Goal: Task Accomplishment & Management: Manage account settings

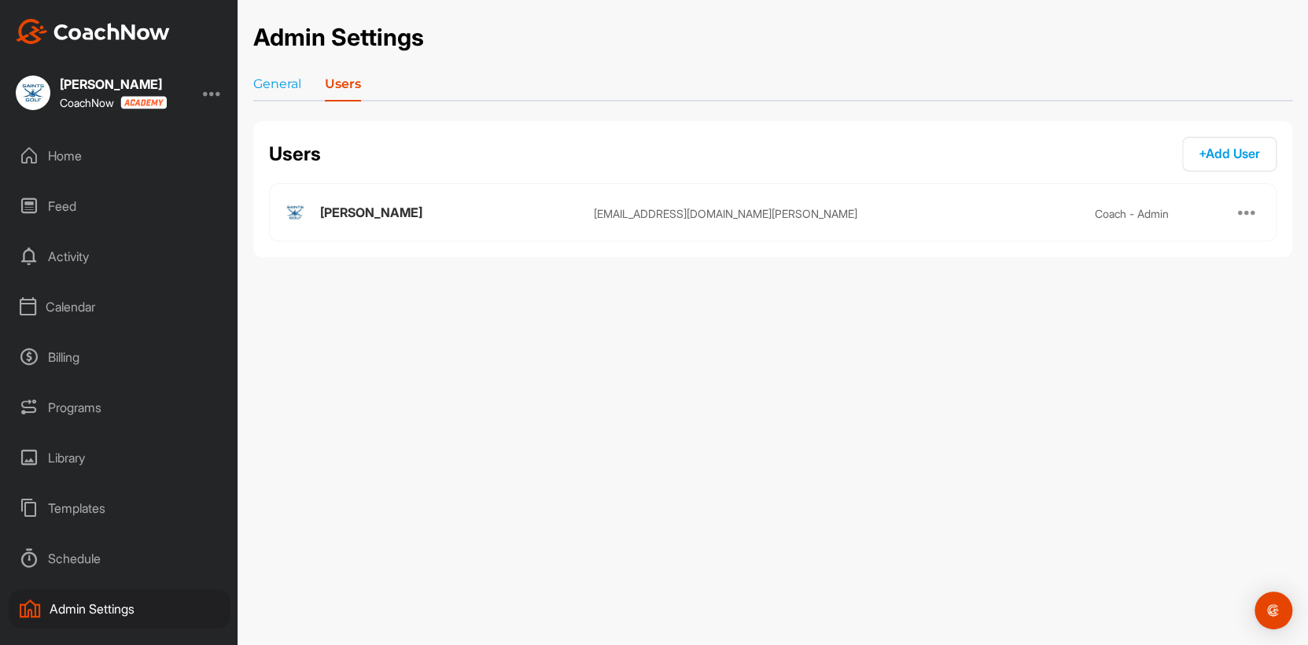
click at [72, 159] on div "Home" at bounding box center [120, 155] width 222 height 39
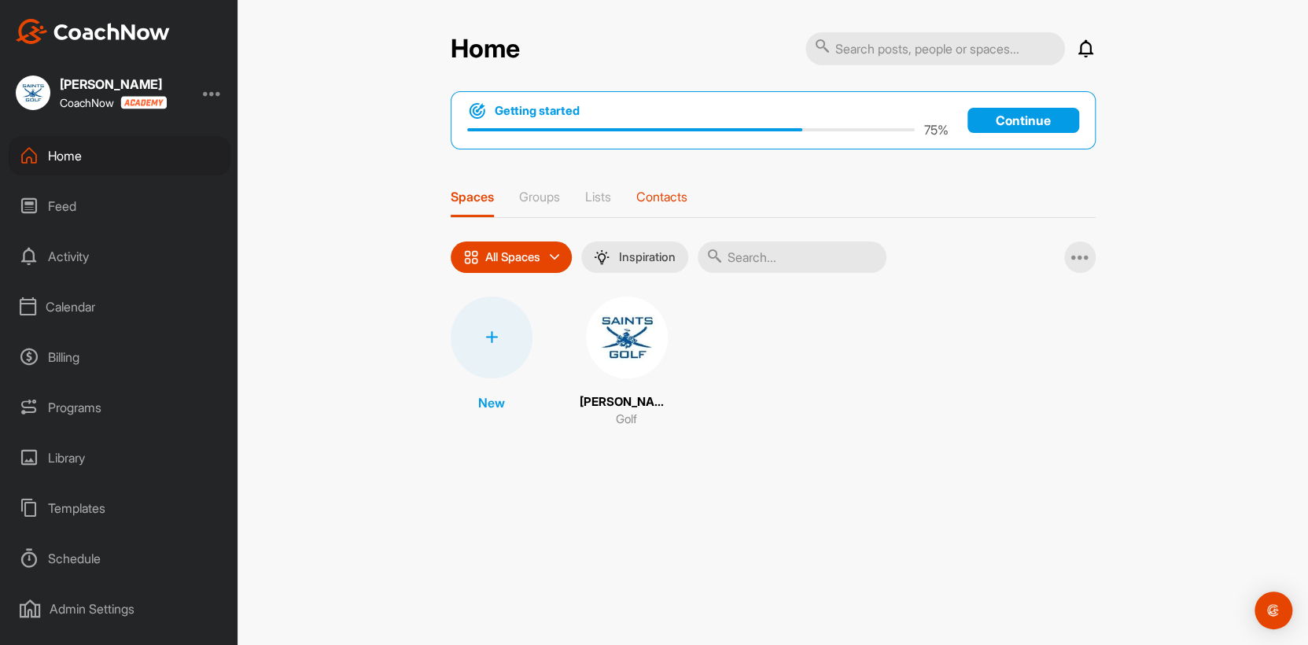
click at [666, 200] on p "Contacts" at bounding box center [661, 197] width 51 height 16
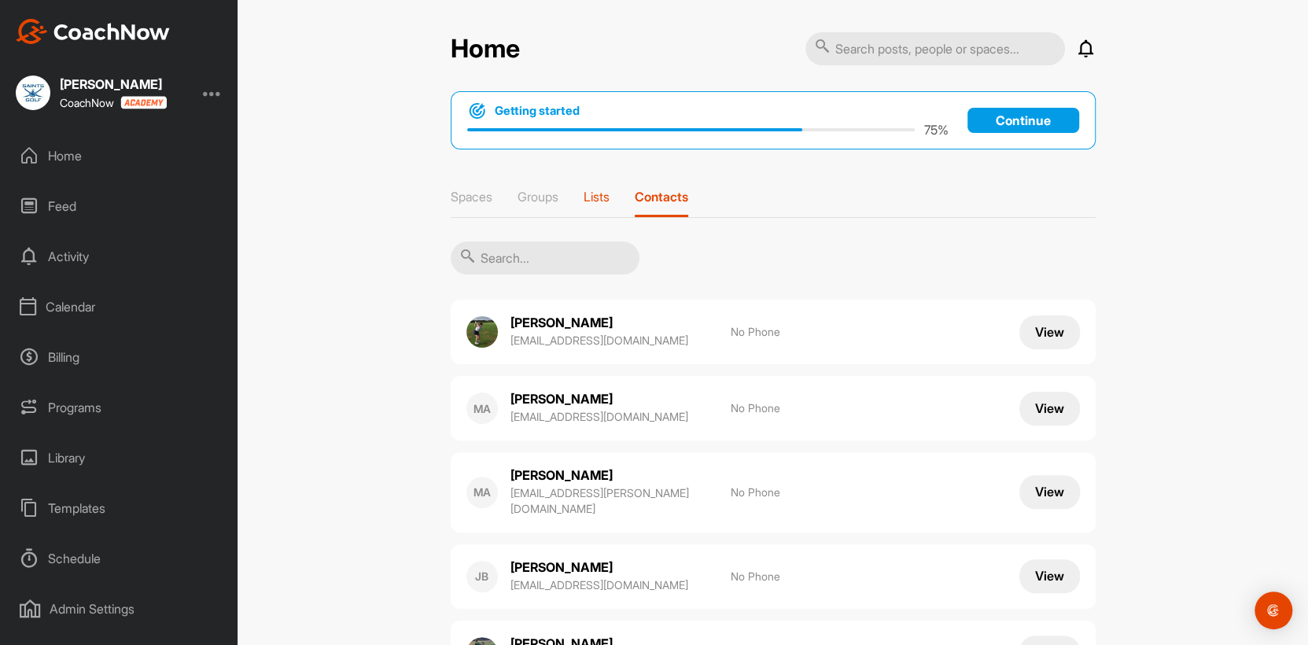
click at [592, 190] on p "Lists" at bounding box center [596, 197] width 26 height 16
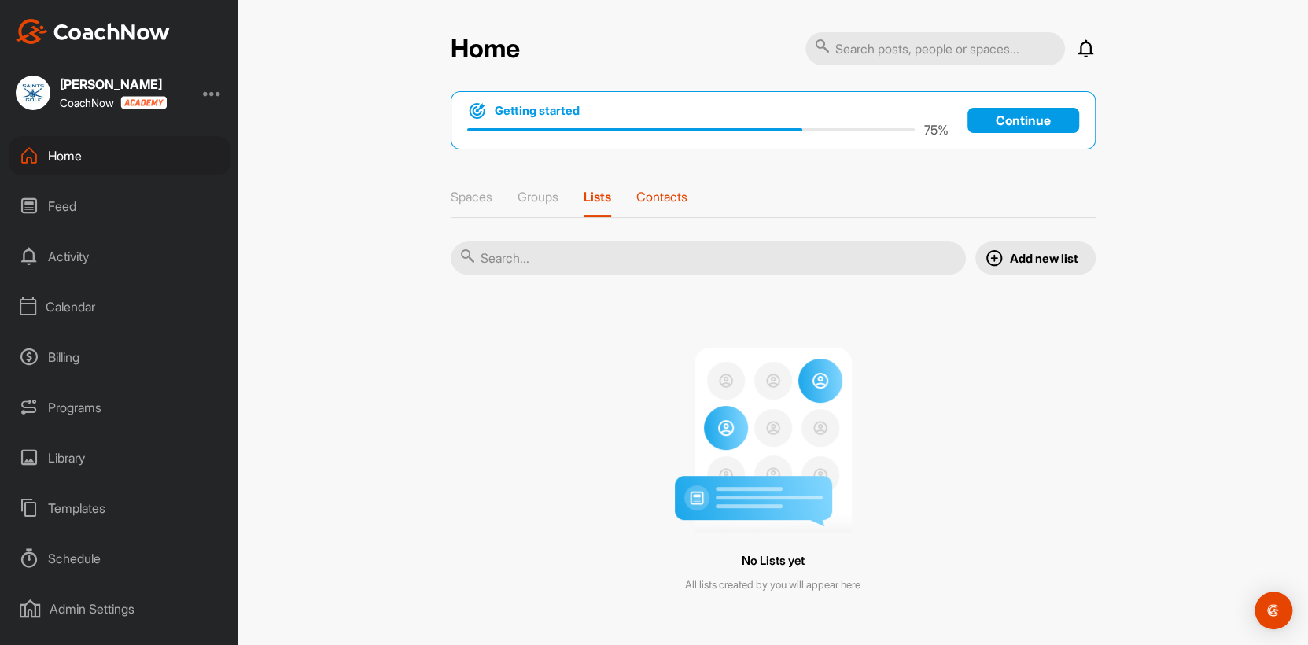
click at [641, 193] on p "Contacts" at bounding box center [661, 197] width 51 height 16
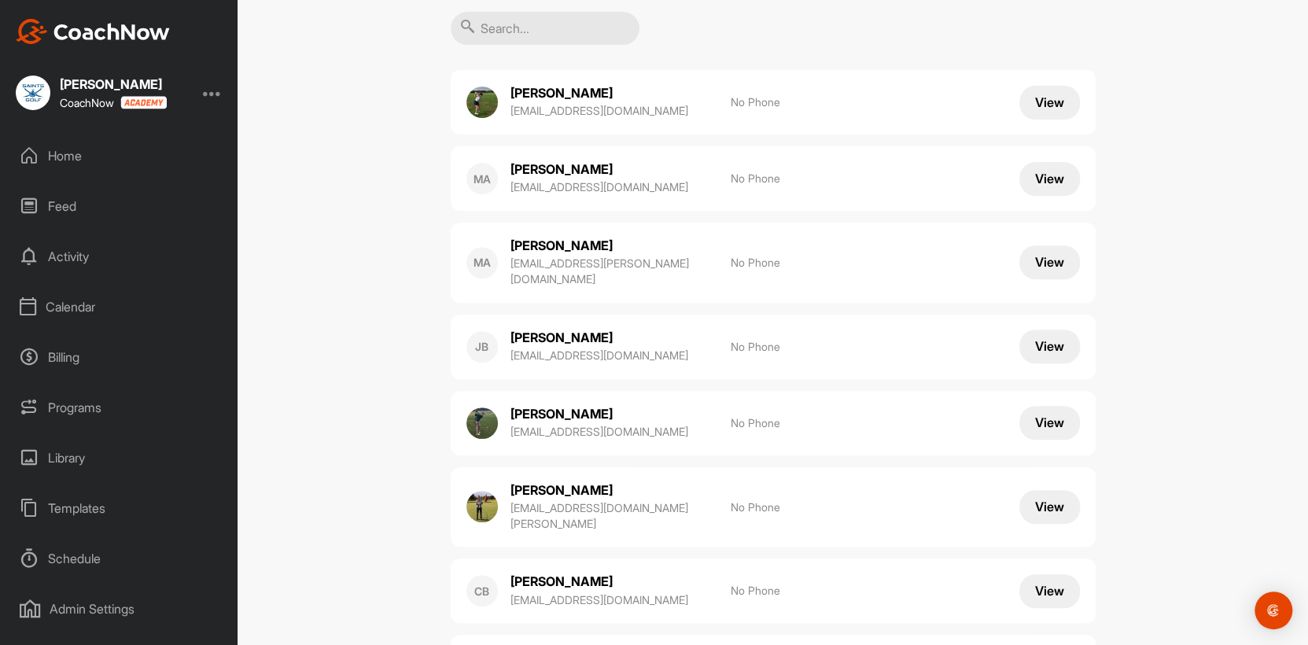
scroll to position [236, 0]
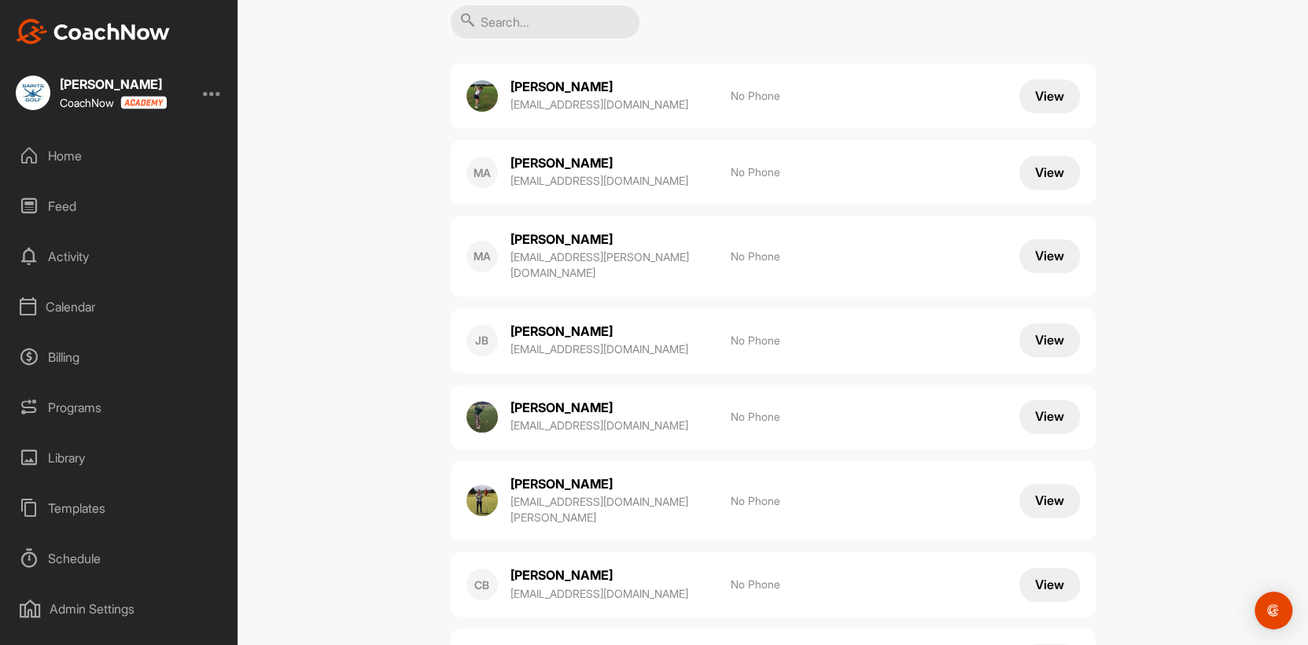
click at [1027, 178] on button "View" at bounding box center [1049, 173] width 61 height 34
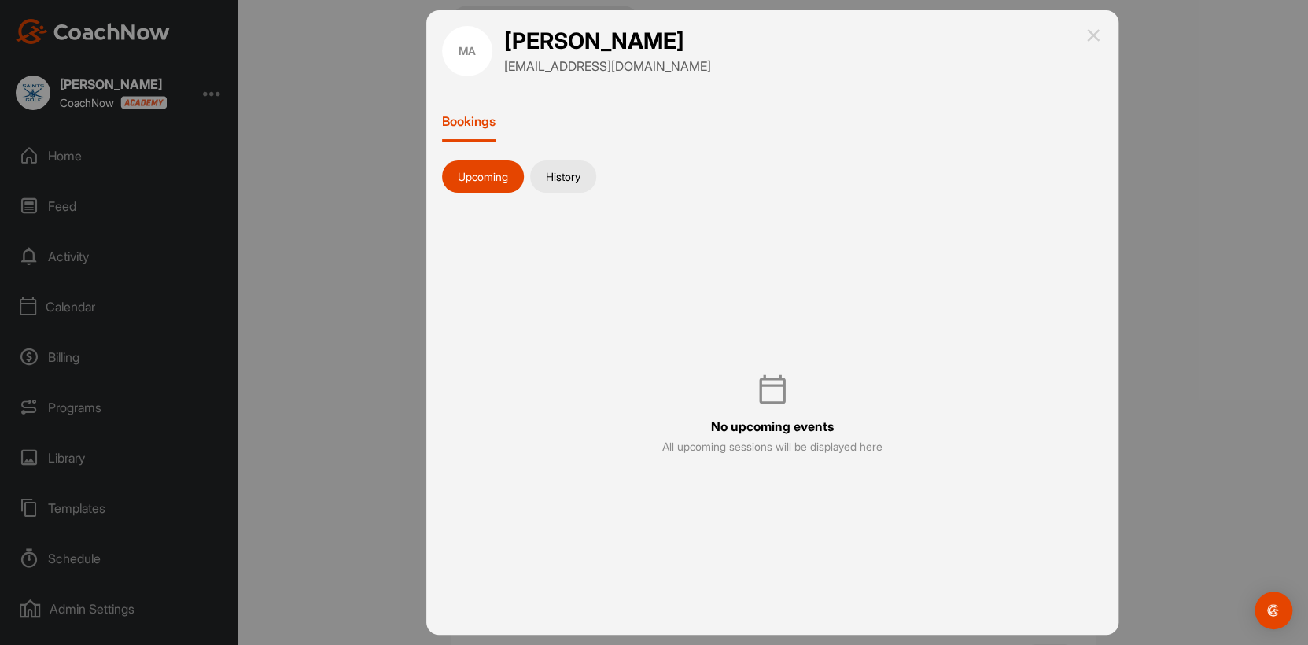
click at [589, 182] on button "History" at bounding box center [563, 176] width 66 height 33
click at [492, 177] on button "Upcoming" at bounding box center [483, 176] width 82 height 33
click at [1094, 36] on img at bounding box center [1092, 35] width 19 height 19
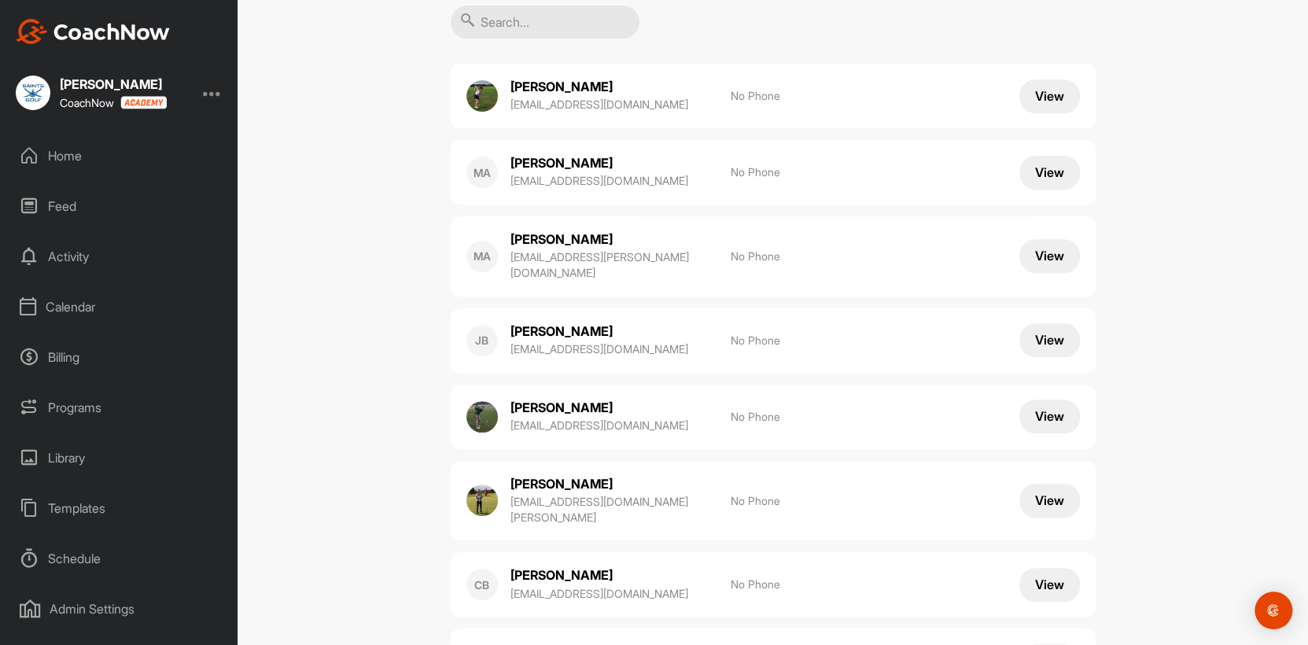
drag, startPoint x: 753, startPoint y: 98, endPoint x: 709, endPoint y: 103, distance: 44.3
click at [710, 103] on div "[PERSON_NAME] [EMAIL_ADDRESS][DOMAIN_NAME] No Phone" at bounding box center [653, 96] width 374 height 36
click at [473, 98] on img at bounding box center [481, 95] width 31 height 31
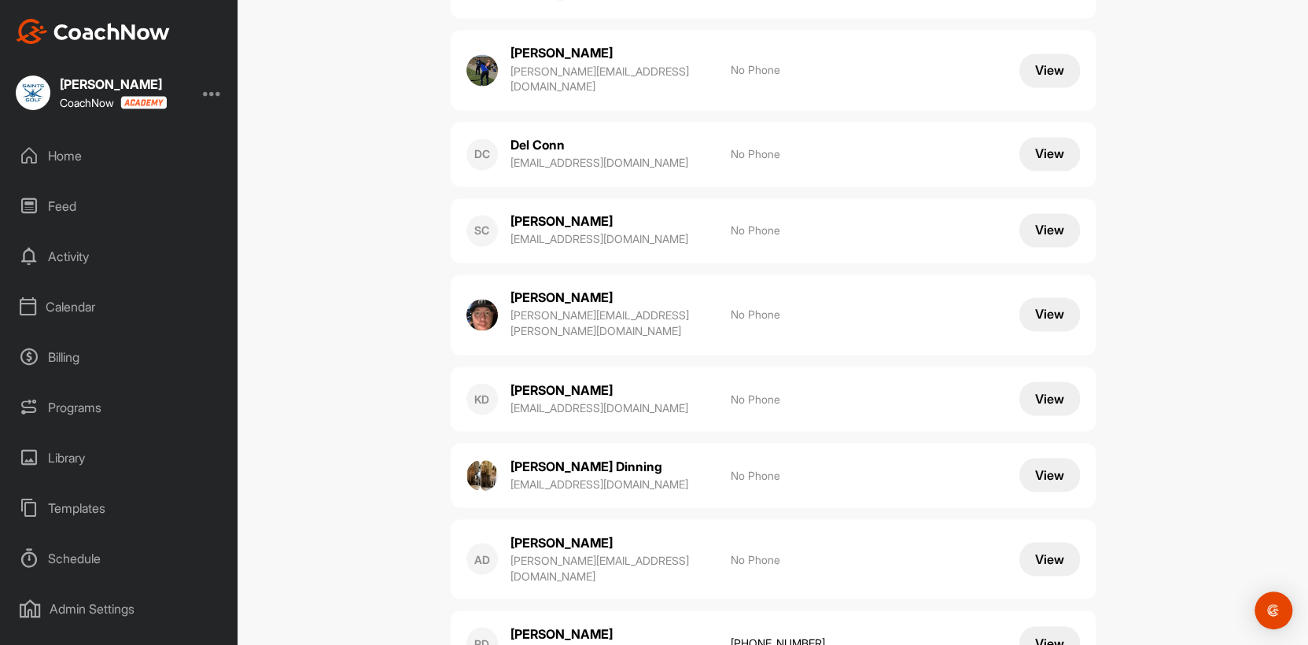
scroll to position [1645, 0]
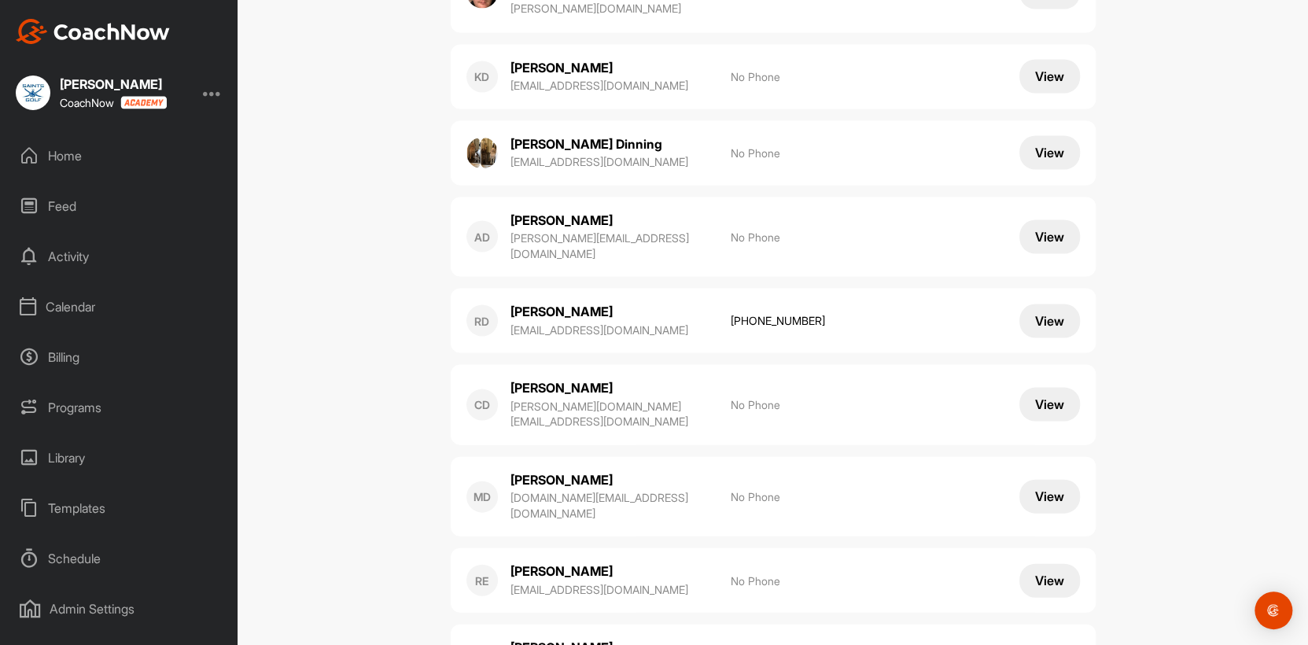
click at [1024, 563] on button "View" at bounding box center [1049, 580] width 61 height 34
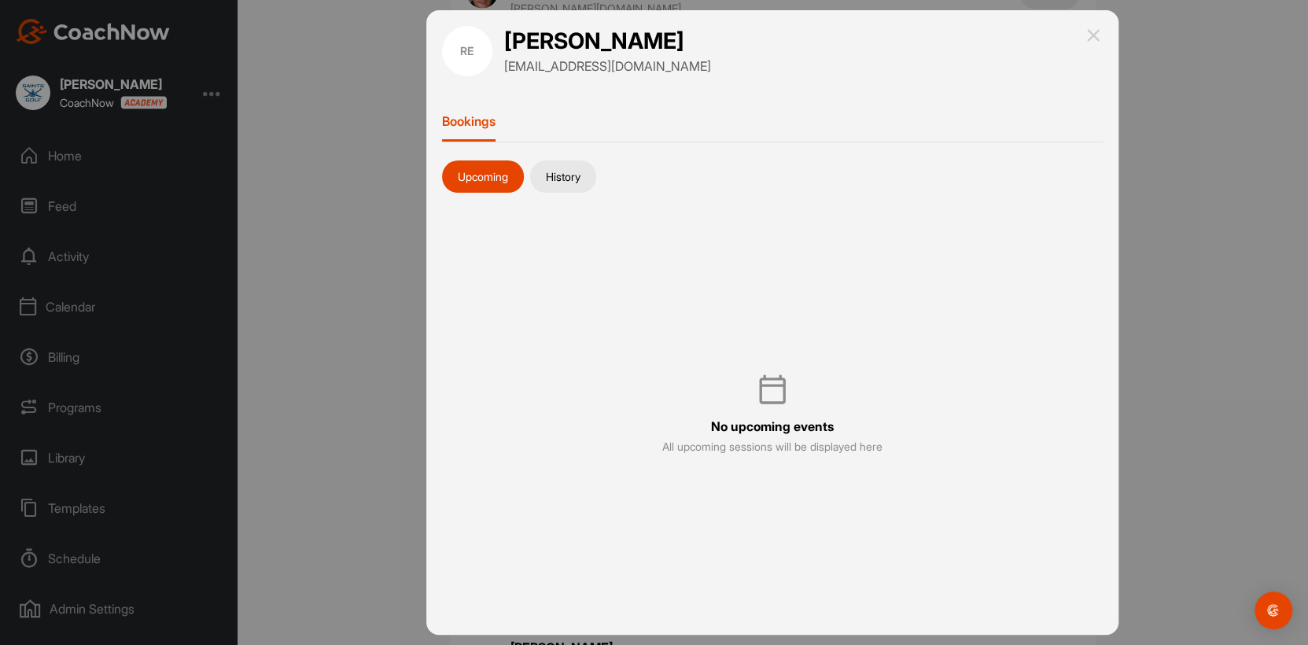
click at [572, 183] on button "History" at bounding box center [563, 176] width 66 height 33
click at [1096, 43] on img at bounding box center [1092, 35] width 19 height 19
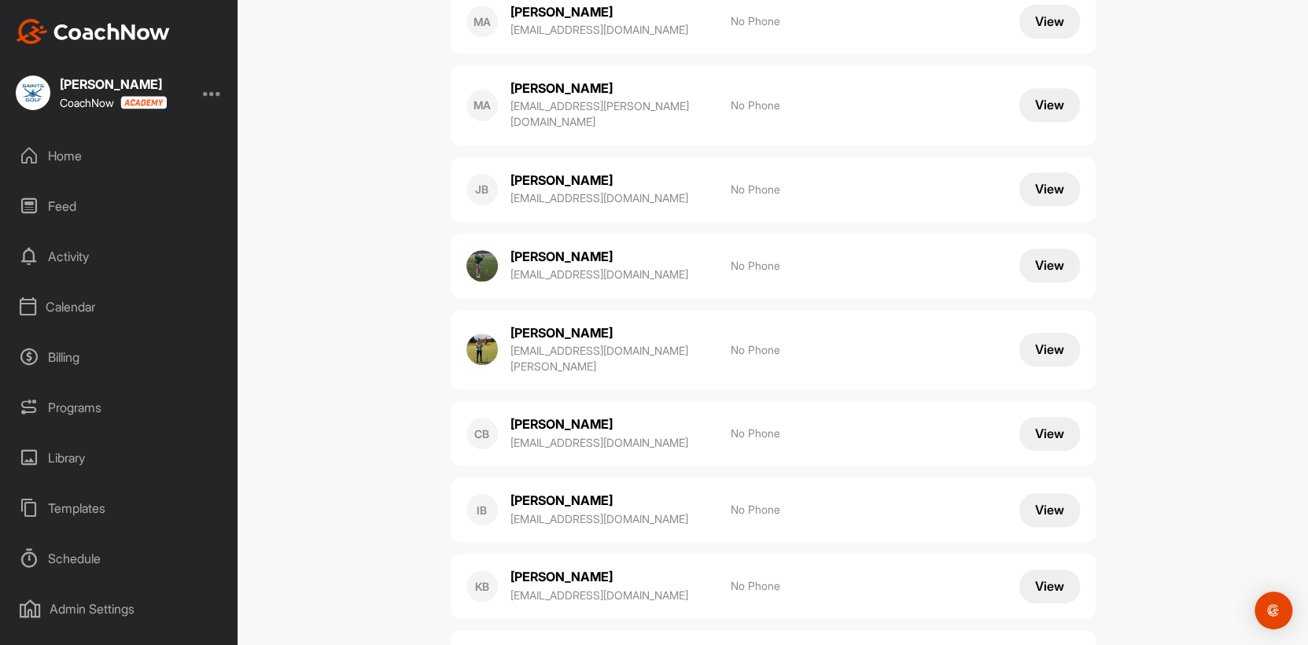
scroll to position [0, 0]
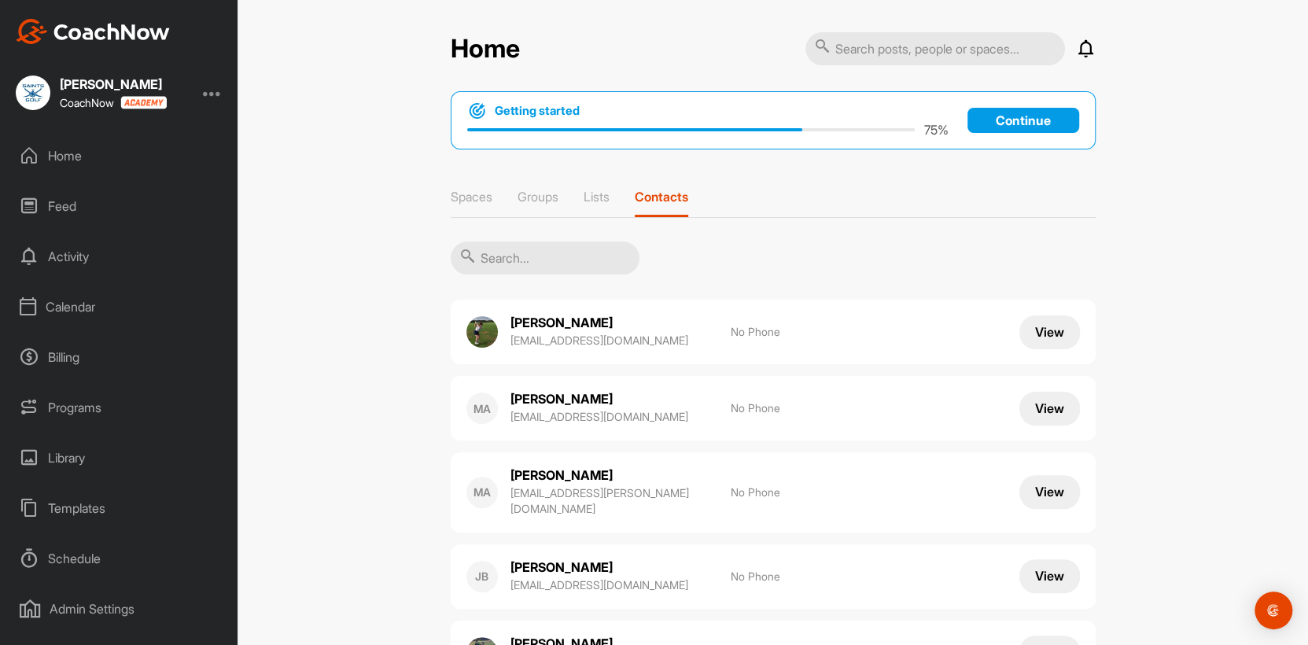
click at [498, 255] on input "text" at bounding box center [545, 257] width 189 height 33
drag, startPoint x: 498, startPoint y: 255, endPoint x: 910, endPoint y: 312, distance: 416.8
click at [910, 312] on div "[PERSON_NAME] [EMAIL_ADDRESS][DOMAIN_NAME] No Phone View" at bounding box center [773, 332] width 645 height 64
click at [1050, 332] on button "View" at bounding box center [1049, 332] width 61 height 34
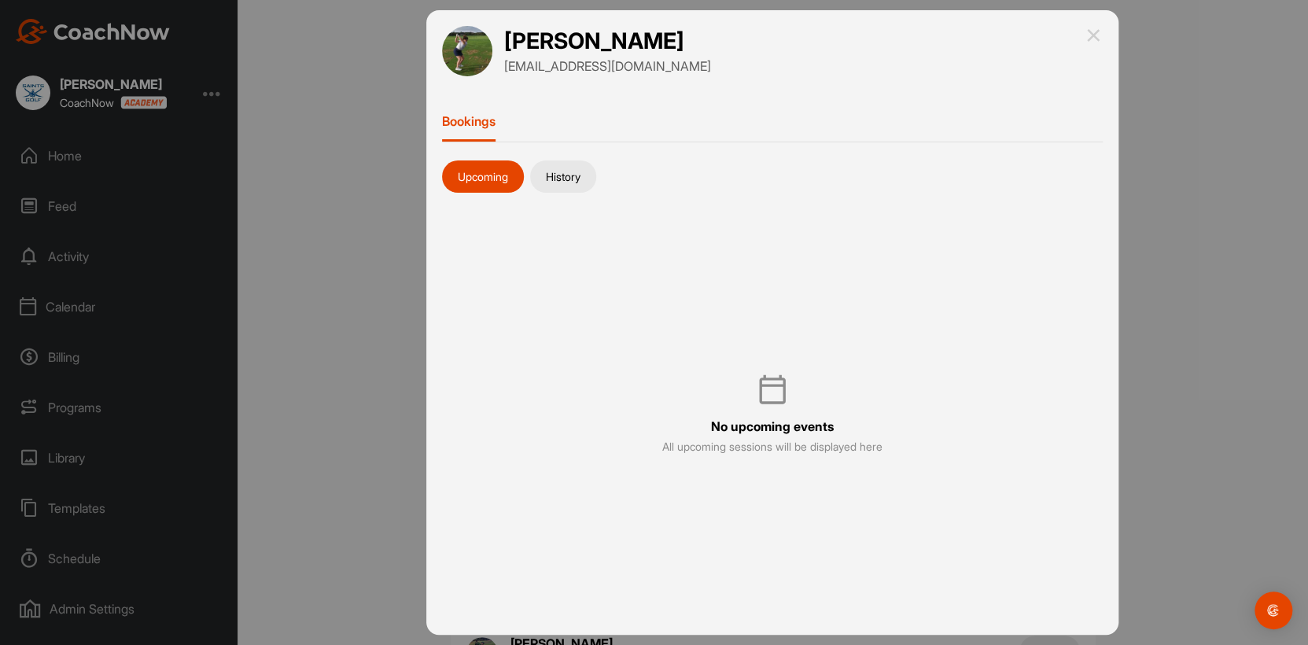
click at [611, 180] on div "Upcoming History" at bounding box center [772, 173] width 660 height 39
click at [583, 179] on button "History" at bounding box center [563, 176] width 66 height 33
drag, startPoint x: 583, startPoint y: 178, endPoint x: 555, endPoint y: 182, distance: 27.8
click at [555, 182] on button "History" at bounding box center [563, 176] width 66 height 33
click at [492, 180] on button "Upcoming" at bounding box center [483, 176] width 82 height 33
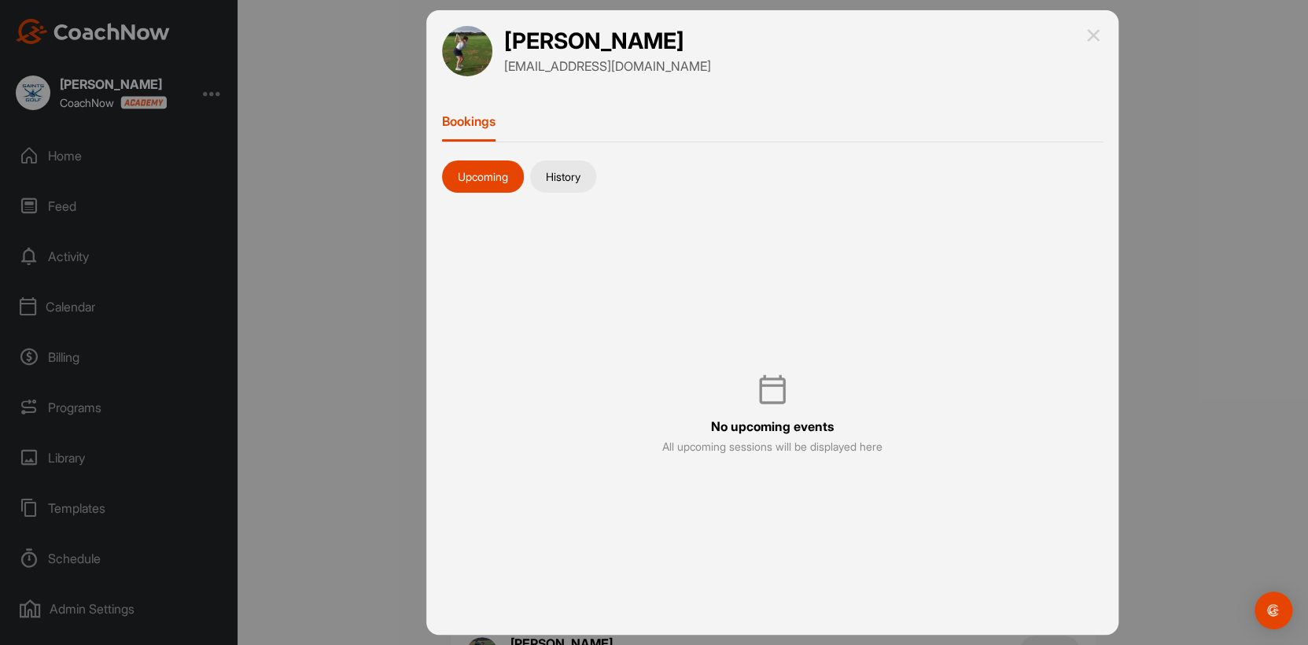
click at [463, 129] on div "Bookings" at bounding box center [468, 127] width 53 height 28
drag, startPoint x: 528, startPoint y: 64, endPoint x: 563, endPoint y: 68, distance: 34.8
click at [529, 64] on p "[EMAIL_ADDRESS][DOMAIN_NAME]" at bounding box center [607, 66] width 207 height 19
click at [1095, 39] on img at bounding box center [1092, 35] width 19 height 19
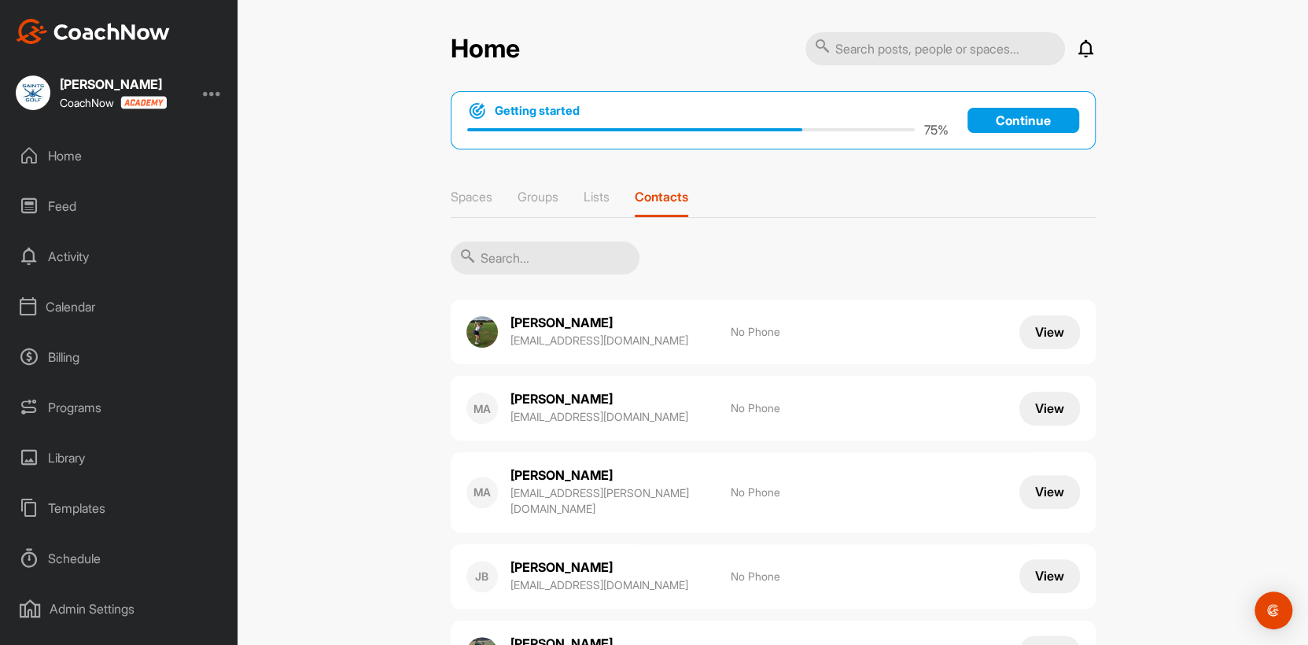
click at [217, 85] on div at bounding box center [212, 92] width 19 height 19
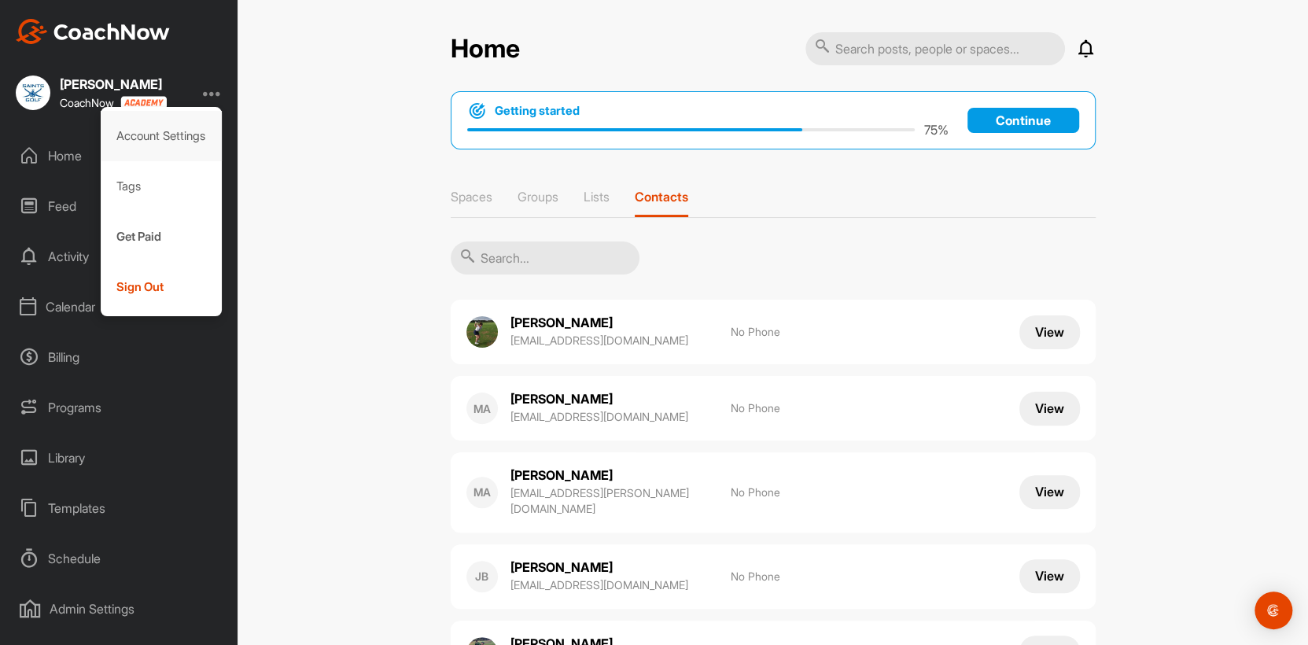
click at [169, 127] on div "Account Settings" at bounding box center [162, 136] width 122 height 50
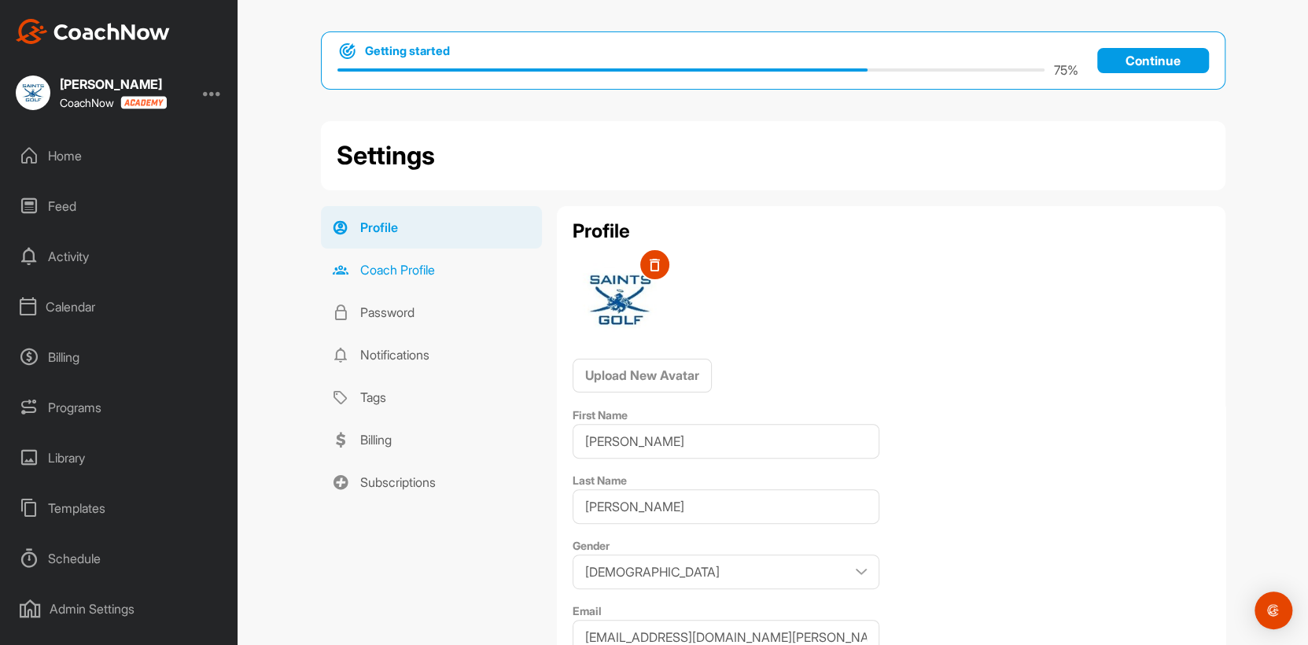
click at [391, 261] on link "Coach Profile" at bounding box center [431, 269] width 221 height 42
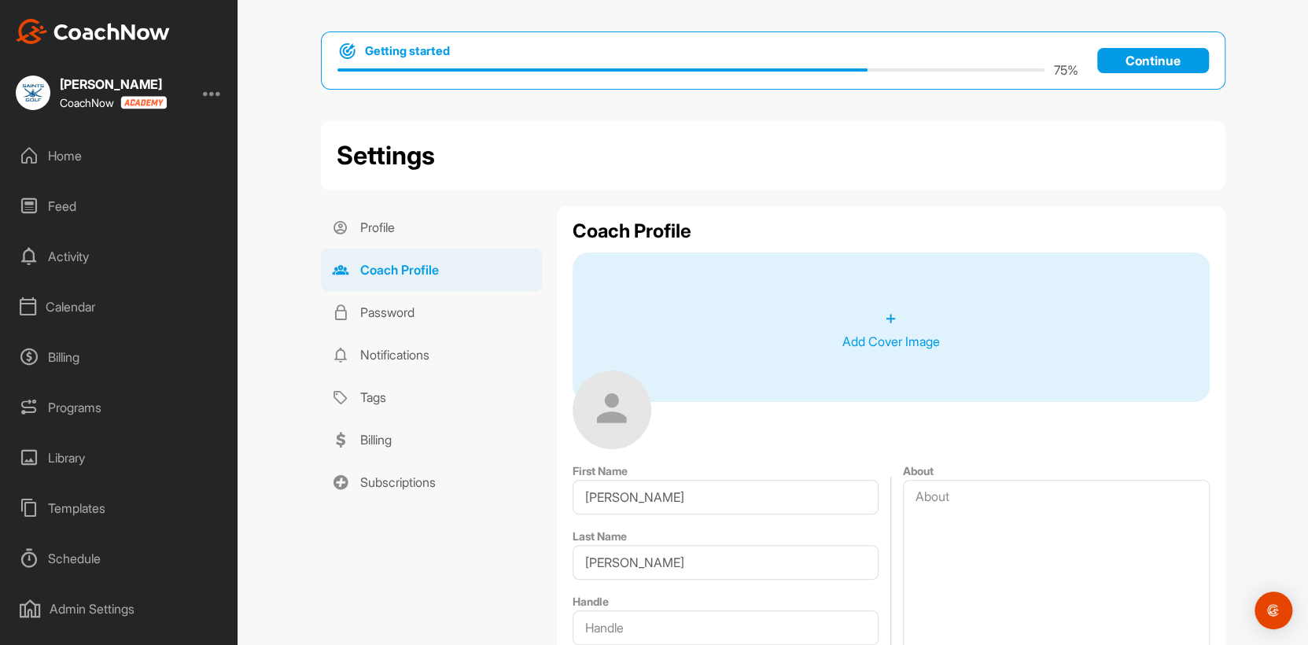
type textarea "L’i d sitametcons-adipisc elit seddo eius temp 04 incid ut laboreetdo magnaaliq…"
type textarea "UKCC Level 4 UKCC Level 3 PG Dip Sports Coaching Trackman Master Professional […"
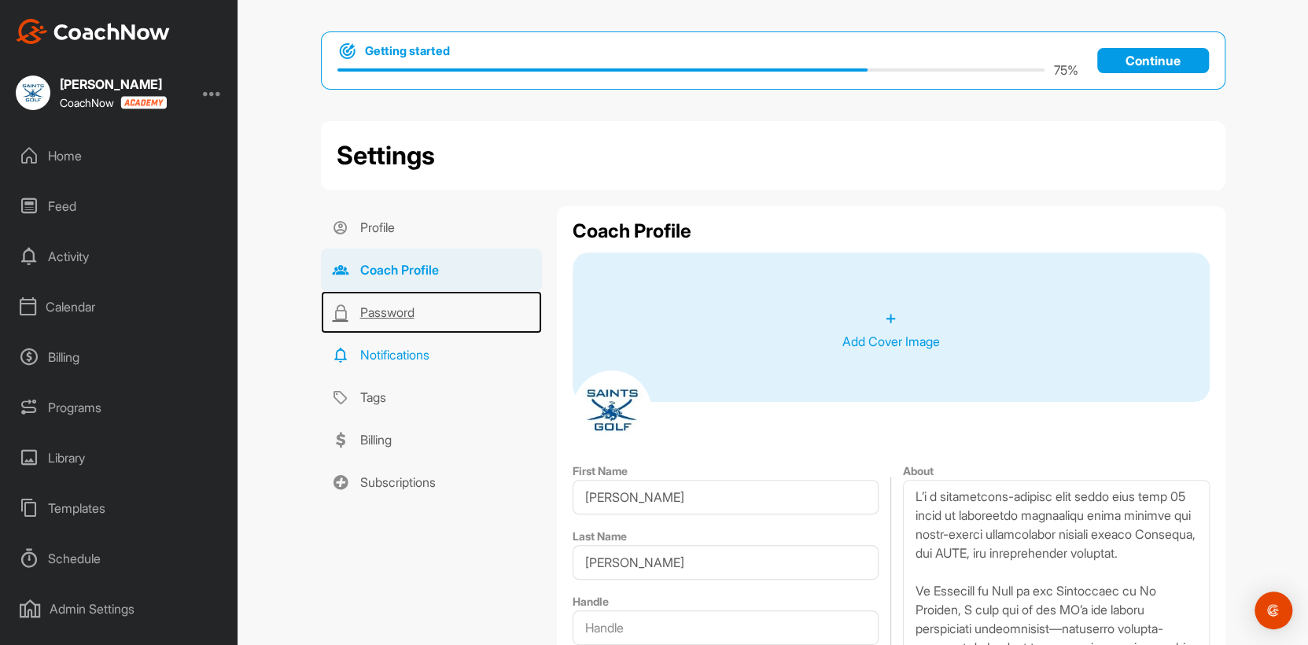
click at [378, 333] on div "Profile Coach Profile Password Notifications Tags Billing Subscriptions" at bounding box center [431, 354] width 221 height 297
click at [377, 350] on link "Notifications" at bounding box center [431, 354] width 221 height 42
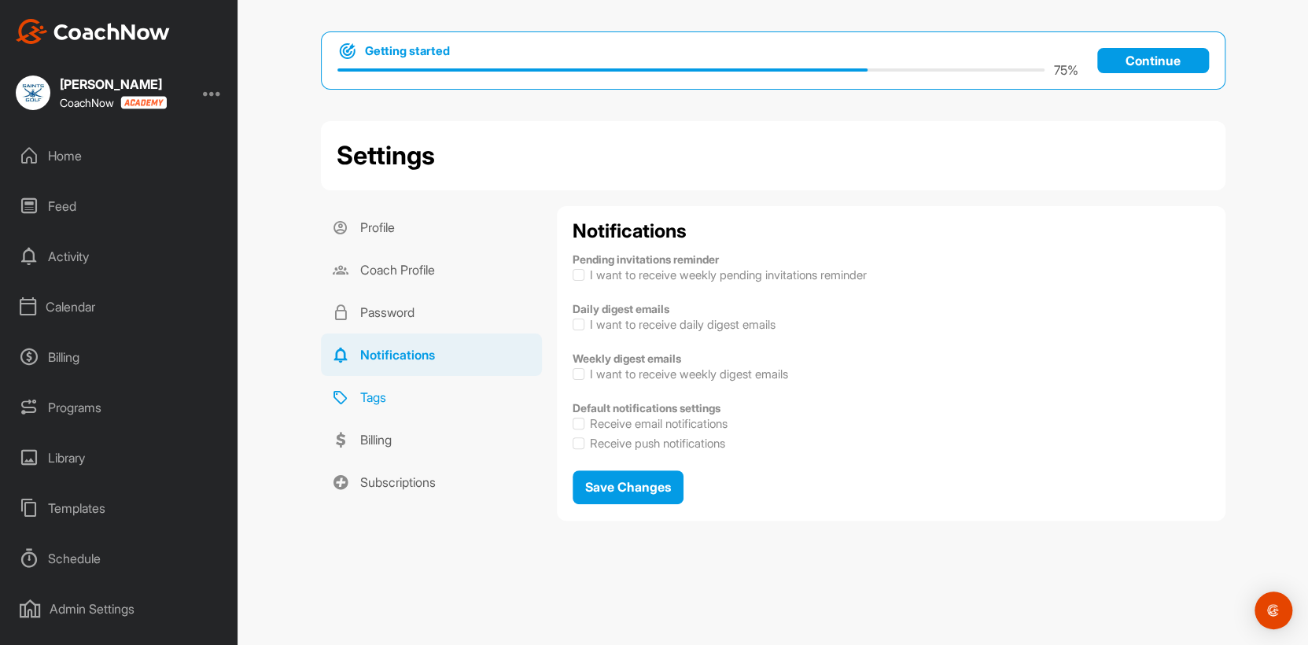
click at [377, 384] on link "Tags" at bounding box center [431, 397] width 221 height 42
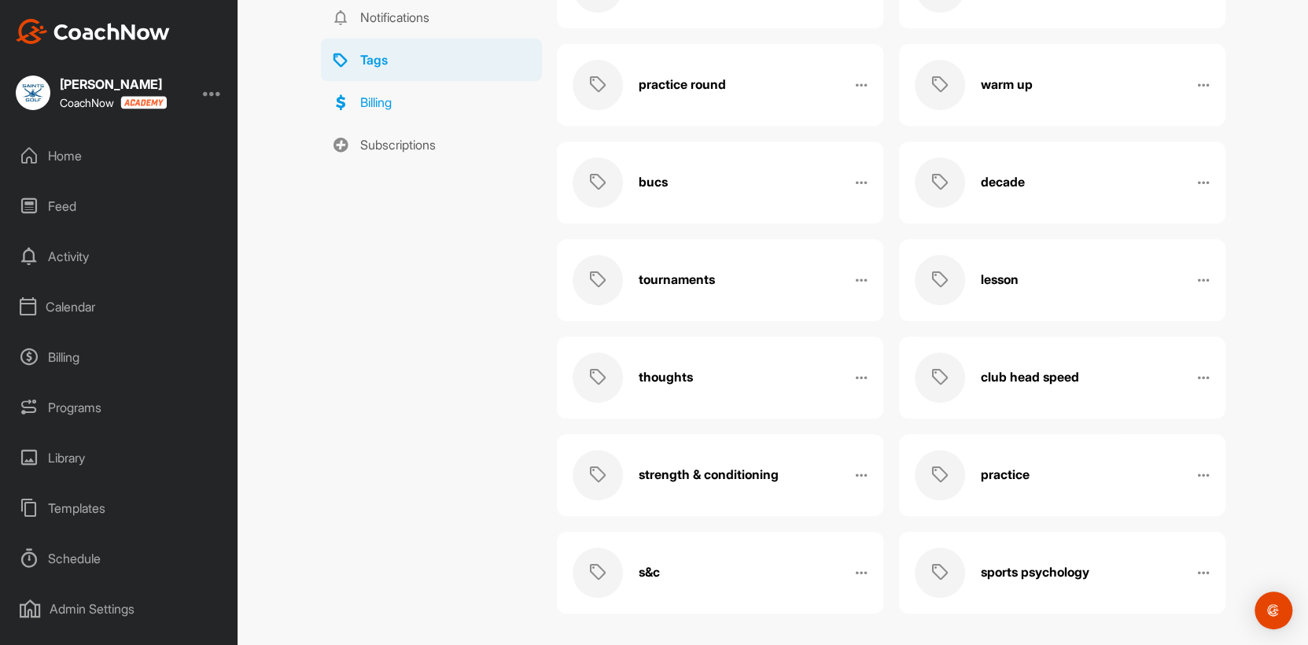
scroll to position [340, 0]
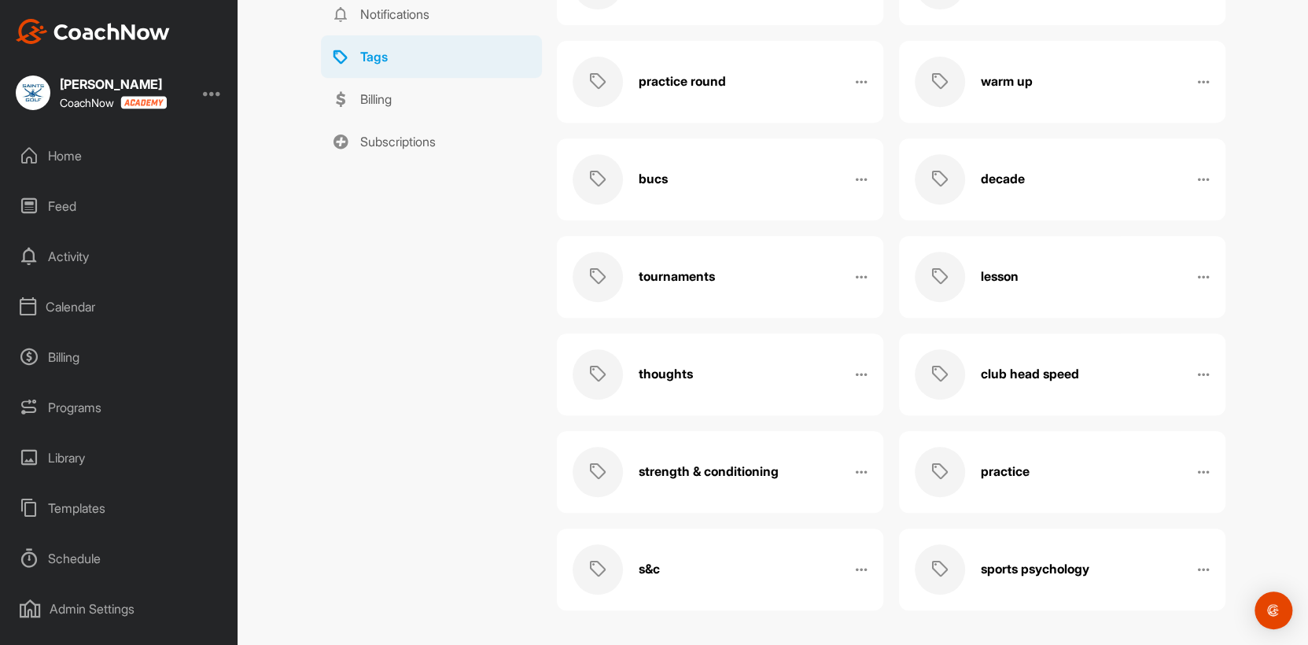
click at [70, 308] on div "Calendar" at bounding box center [120, 306] width 222 height 39
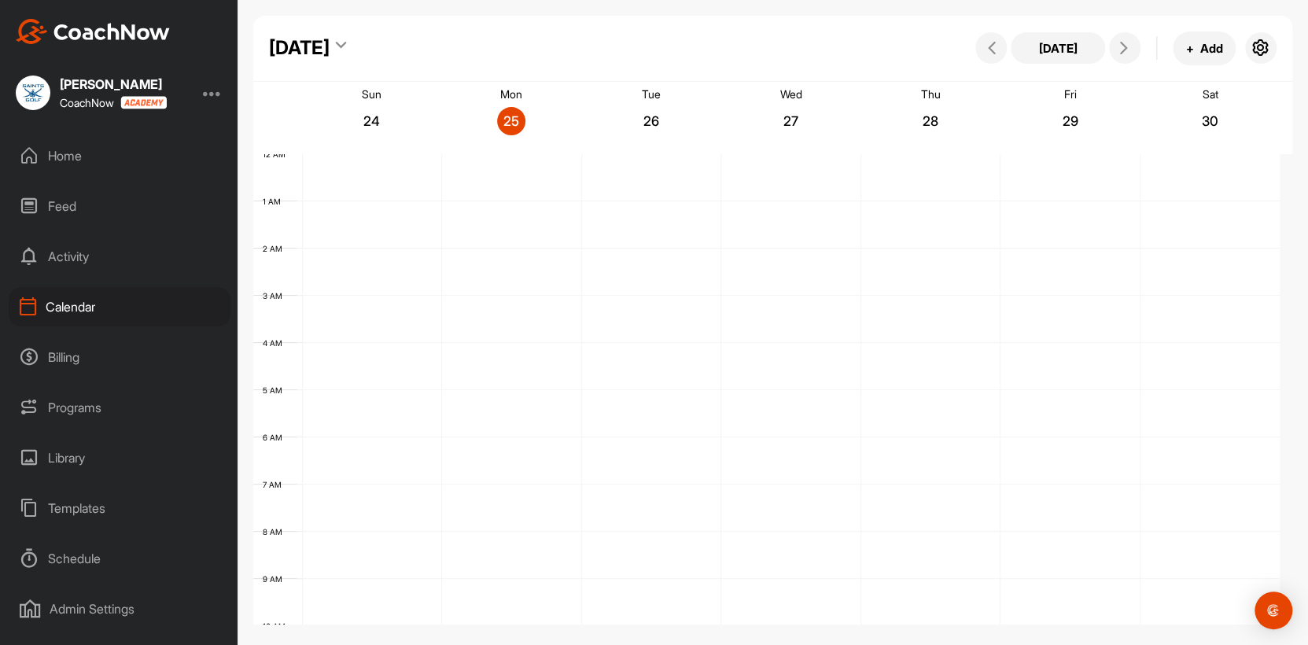
scroll to position [272, 0]
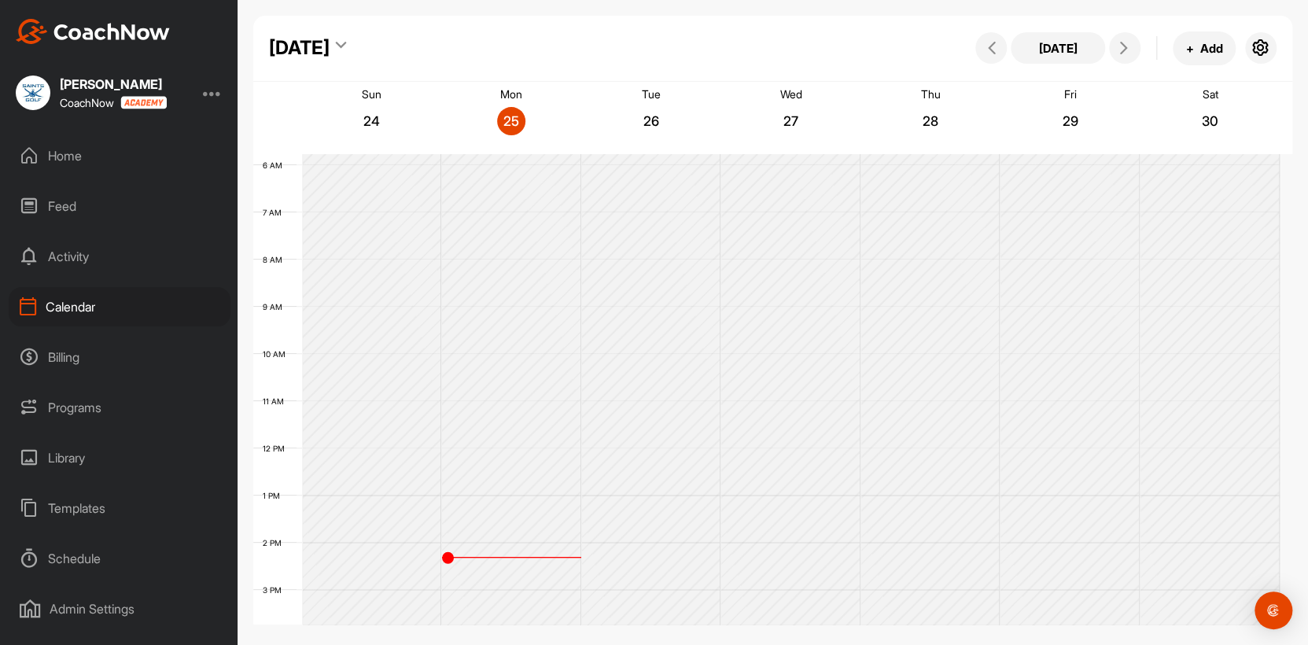
click at [83, 608] on div "Admin Settings" at bounding box center [120, 608] width 222 height 39
